Goal: Check status

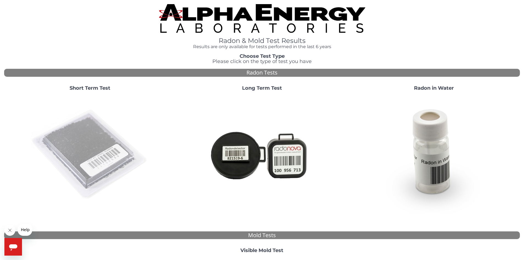
click at [68, 149] on img at bounding box center [90, 154] width 118 height 118
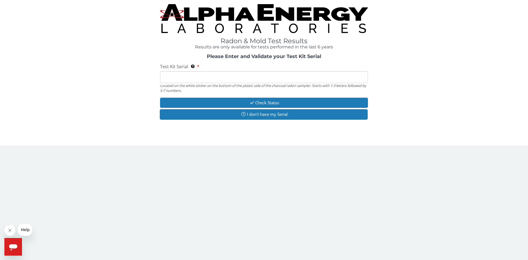
click at [181, 75] on input "Test Kit Serial Located on the white sticker on the bottom of the plastic side …" at bounding box center [264, 77] width 208 height 12
paste input "AA771100"
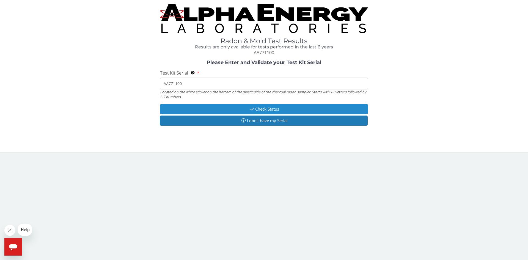
type input "AA771100"
click at [252, 105] on button "Check Status" at bounding box center [264, 109] width 208 height 10
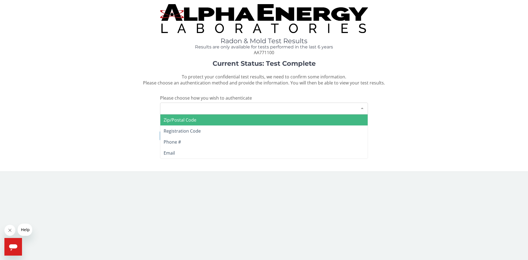
click at [252, 105] on div "Please make a selection" at bounding box center [264, 109] width 208 height 12
click at [204, 123] on span "Zip/Postal Code" at bounding box center [263, 119] width 207 height 11
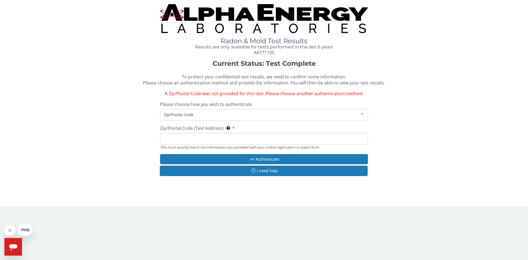
click at [189, 135] on input "Zip/Postal Code (Test Address) This must exactly match the information you prov…" at bounding box center [264, 139] width 208 height 12
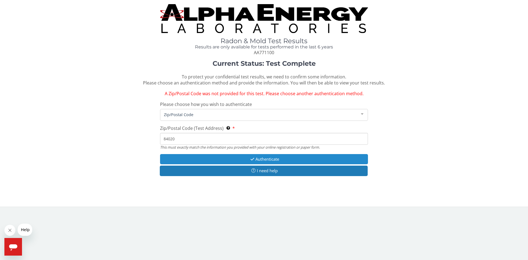
type input "84020"
click at [246, 160] on button "Authenticate" at bounding box center [264, 159] width 208 height 10
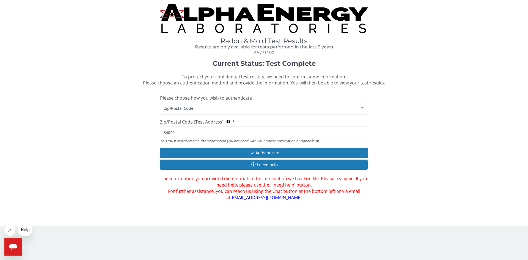
click at [222, 108] on span "Zip/Postal Code" at bounding box center [259, 108] width 194 height 6
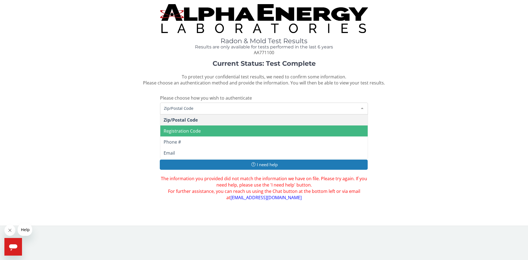
click at [193, 132] on span "Registration Code" at bounding box center [182, 131] width 37 height 6
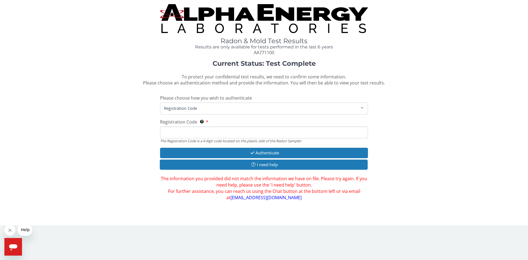
click at [187, 134] on input "Registration Code The Registration Code is a 4 digit code located on the plasti…" at bounding box center [264, 132] width 208 height 12
click at [365, 108] on div at bounding box center [362, 108] width 11 height 10
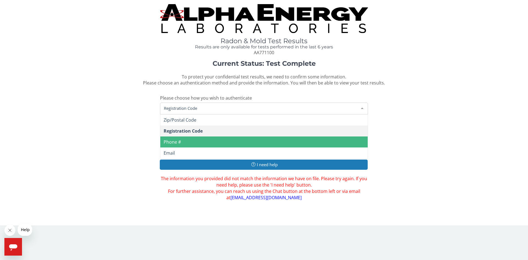
click at [179, 139] on span "Phone #" at bounding box center [172, 142] width 17 height 6
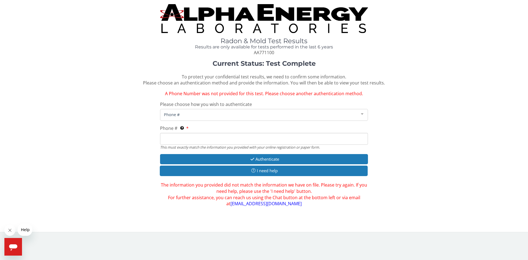
click at [189, 140] on input "Phone # This must exactly match the information you provided with your online r…" at bounding box center [264, 139] width 208 height 12
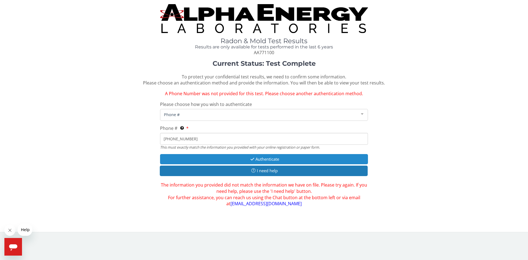
type input "[PHONE_NUMBER]"
click at [250, 162] on button "Authenticate" at bounding box center [264, 159] width 208 height 10
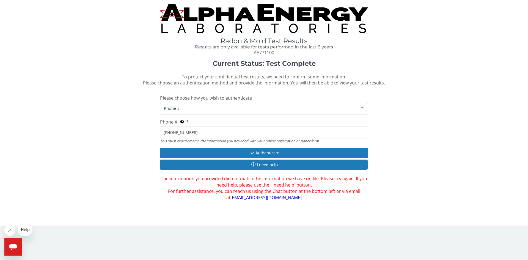
click at [260, 147] on div "Current Status: Test Complete To protect your confidential test results, we nee…" at bounding box center [264, 130] width 520 height 141
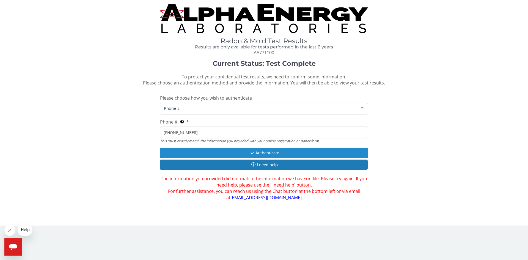
click at [256, 151] on button "Authenticate" at bounding box center [264, 153] width 208 height 10
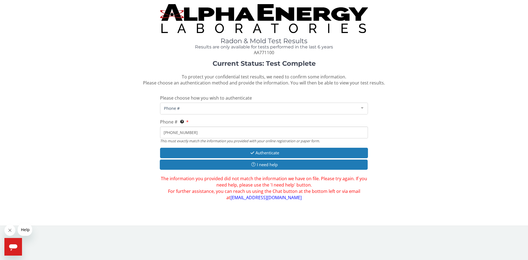
click at [197, 104] on div "Phone #" at bounding box center [264, 109] width 208 height 12
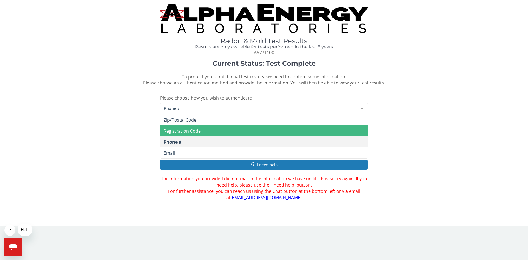
click at [194, 131] on span "Registration Code" at bounding box center [182, 131] width 37 height 6
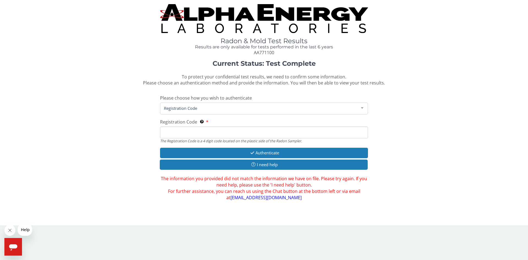
click at [195, 131] on input "Registration Code The Registration Code is a 4 digit code located on the plasti…" at bounding box center [264, 132] width 208 height 12
type input "2"
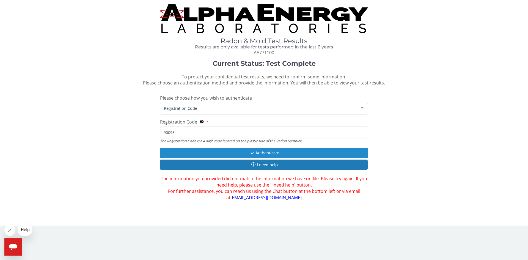
type input "90095"
click at [238, 152] on button "Authenticate" at bounding box center [264, 153] width 208 height 10
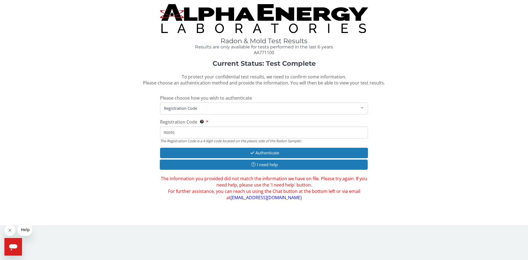
click at [196, 133] on input "90095" at bounding box center [264, 132] width 208 height 12
drag, startPoint x: 179, startPoint y: 131, endPoint x: 156, endPoint y: 134, distance: 23.8
click at [156, 134] on div "Current Status: Test Complete To protect your confidential test results, we nee…" at bounding box center [264, 130] width 520 height 141
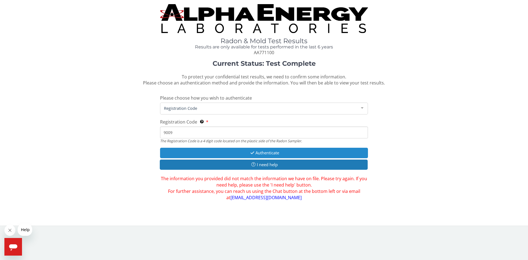
click at [271, 152] on button "Authenticate" at bounding box center [264, 153] width 208 height 10
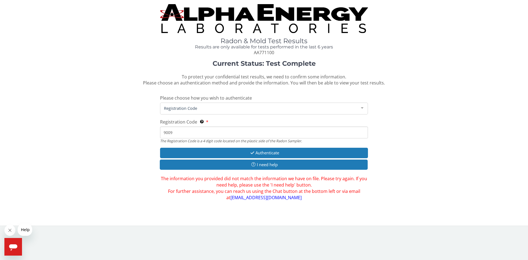
click at [359, 106] on div at bounding box center [362, 108] width 11 height 10
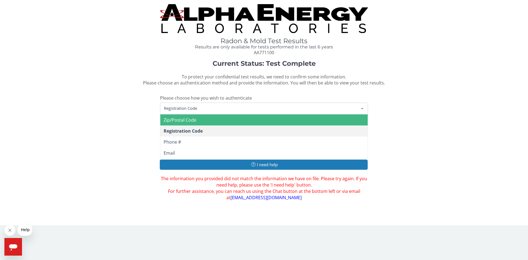
click at [180, 123] on span "Zip/Postal Code" at bounding box center [180, 120] width 33 height 6
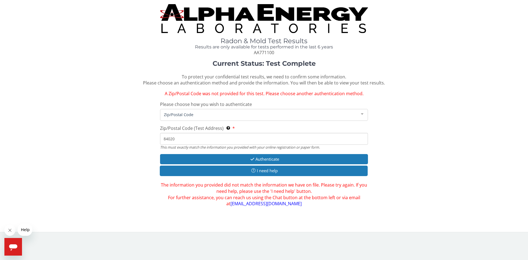
drag, startPoint x: 181, startPoint y: 138, endPoint x: 147, endPoint y: 141, distance: 34.2
click at [147, 141] on div "Current Status: Test Complete To protect your confidential test results, we nee…" at bounding box center [264, 133] width 520 height 147
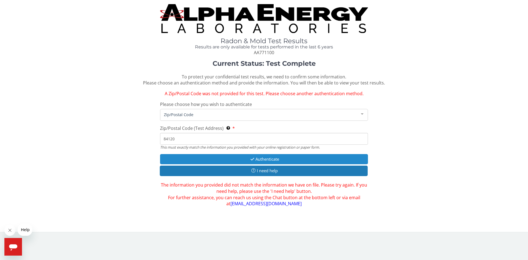
type input "84120"
click at [271, 162] on button "Authenticate" at bounding box center [264, 159] width 208 height 10
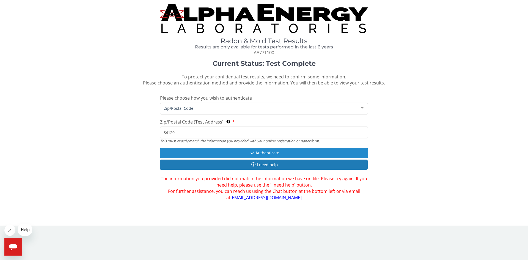
click at [264, 153] on button "Authenticate" at bounding box center [264, 153] width 208 height 10
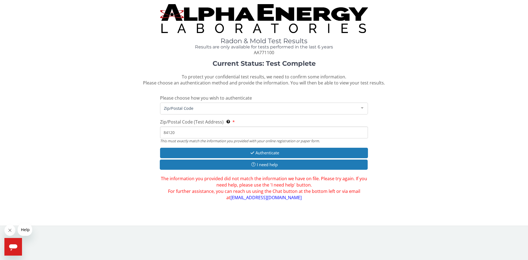
click at [359, 109] on div at bounding box center [362, 108] width 11 height 10
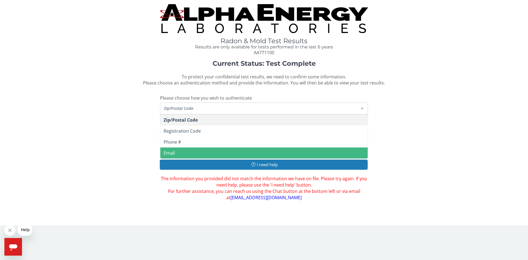
click at [180, 148] on span "Email" at bounding box center [263, 152] width 207 height 11
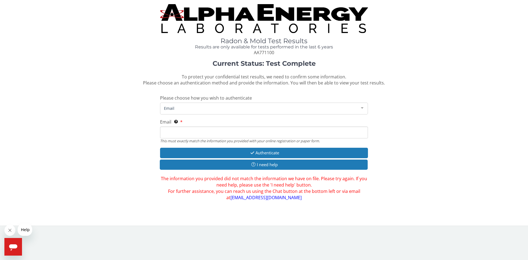
click at [217, 133] on input "Email This must exactly match the information you provided with your online reg…" at bounding box center [264, 132] width 208 height 12
paste input "[EMAIL_ADDRESS][DOMAIN_NAME]"
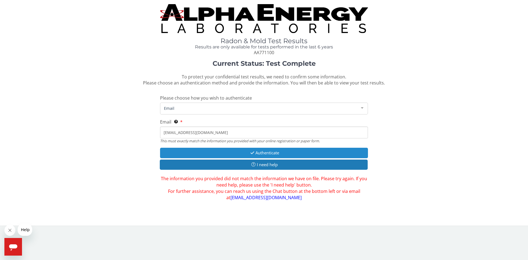
type input "[EMAIL_ADDRESS][DOMAIN_NAME]"
click at [263, 154] on button "Authenticate" at bounding box center [264, 153] width 208 height 10
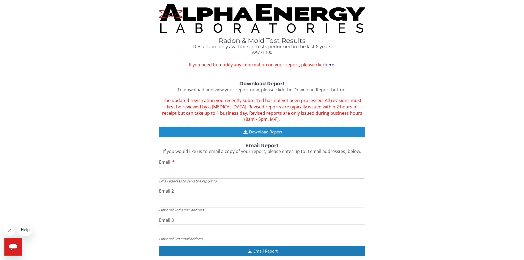
click at [274, 130] on button "Download Report" at bounding box center [262, 132] width 206 height 10
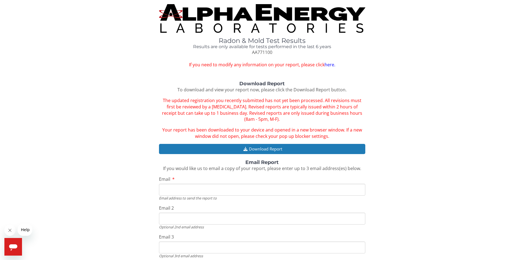
click at [330, 64] on link "here." at bounding box center [329, 65] width 11 height 6
